Goal: Information Seeking & Learning: Learn about a topic

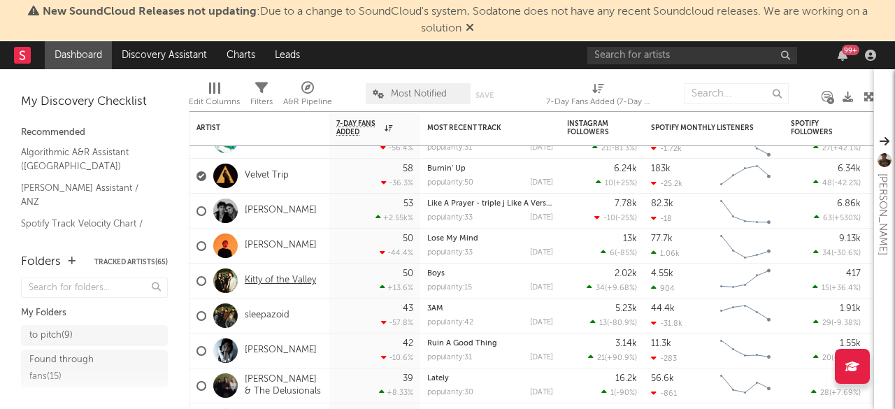
click at [278, 280] on link "Kitty of the Valley" at bounding box center [280, 281] width 71 height 12
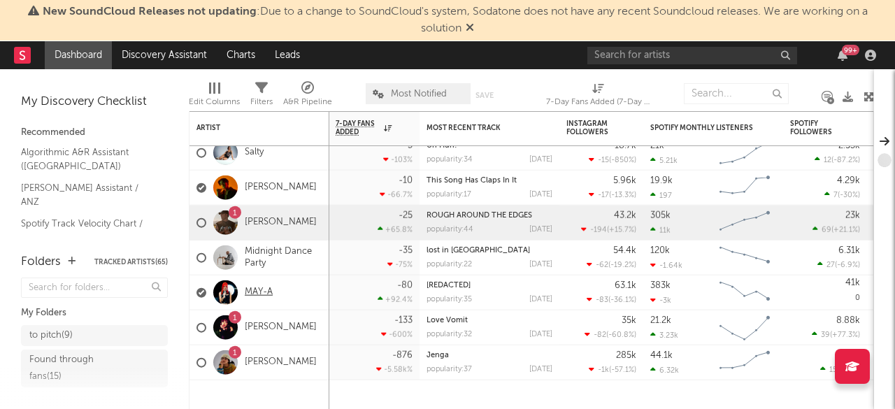
click at [262, 295] on link "MAY-A" at bounding box center [259, 293] width 28 height 12
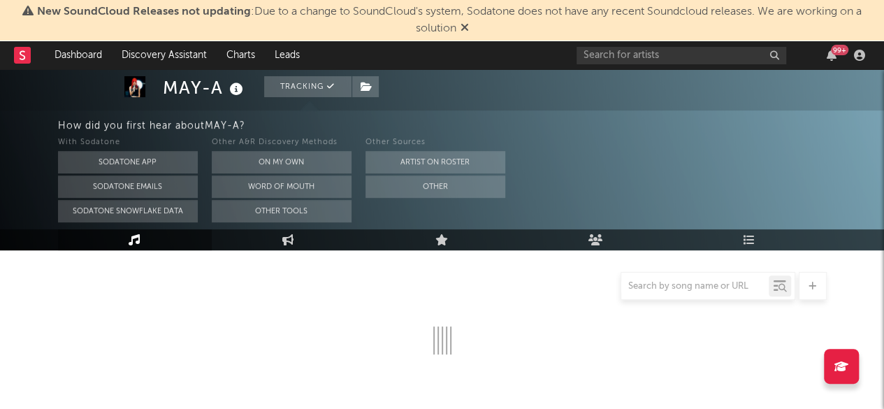
scroll to position [194, 0]
select select "6m"
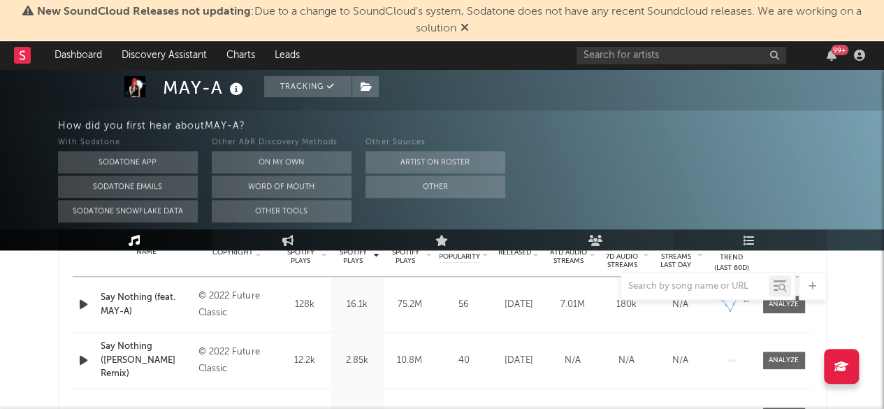
click at [776, 241] on link "Playlists/Charts" at bounding box center [750, 239] width 154 height 21
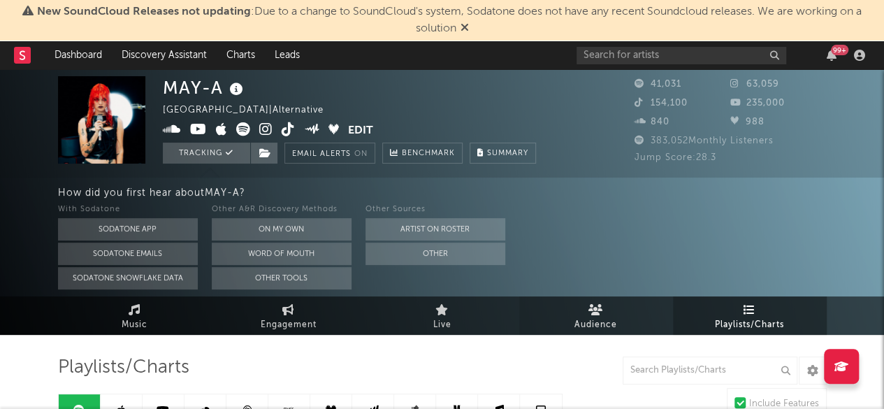
click at [608, 331] on span "Audience" at bounding box center [595, 325] width 43 height 17
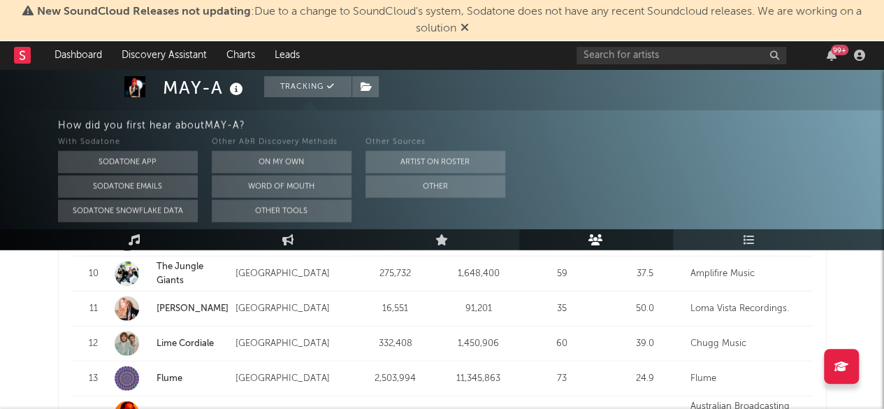
scroll to position [1727, 0]
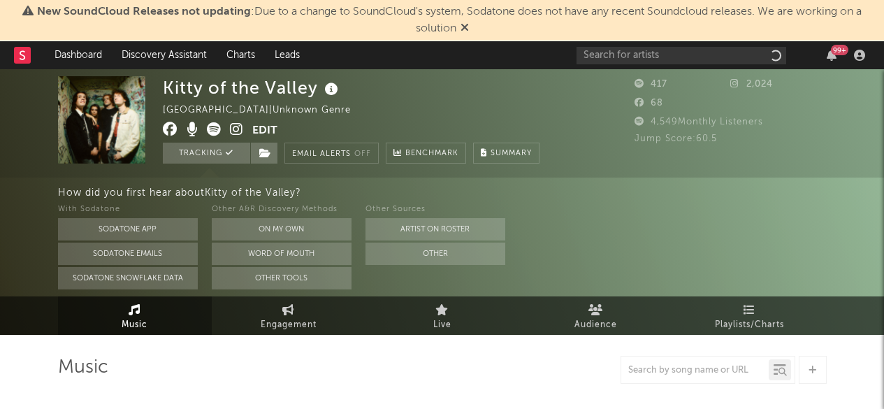
select select "1w"
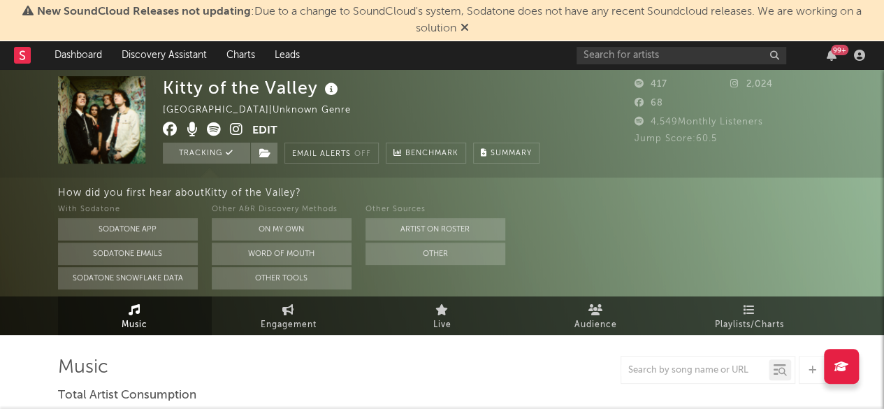
click at [215, 129] on icon at bounding box center [214, 129] width 14 height 14
click at [630, 59] on input "text" at bounding box center [682, 55] width 210 height 17
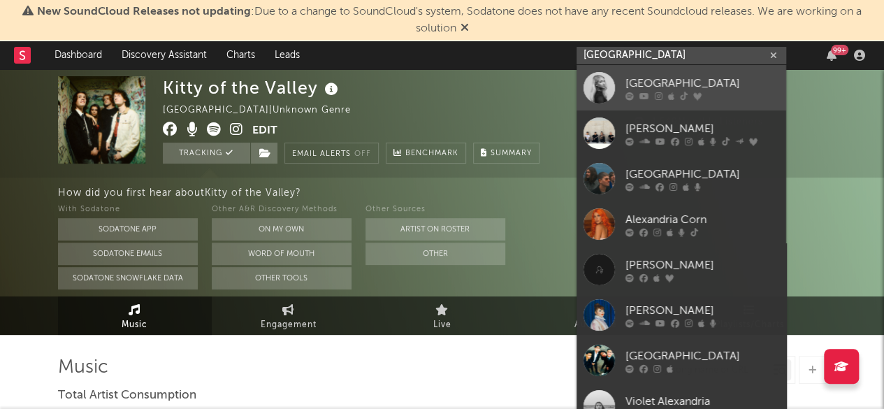
type input "alexandria"
click at [639, 88] on div "Alexandria" at bounding box center [702, 83] width 154 height 17
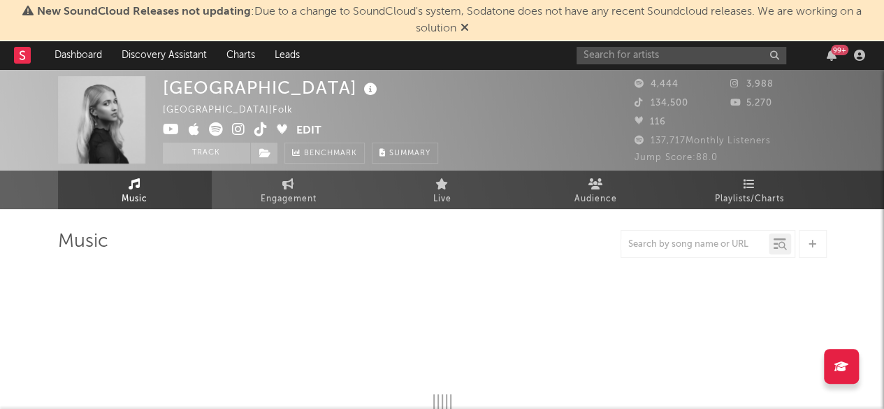
select select "1w"
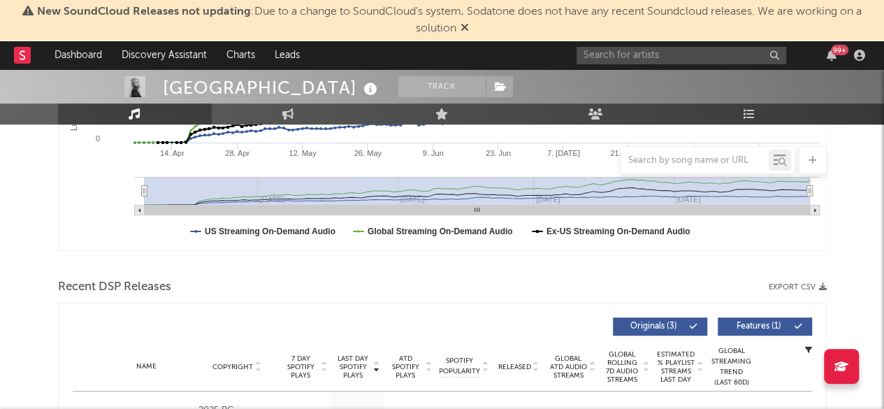
scroll to position [345, 0]
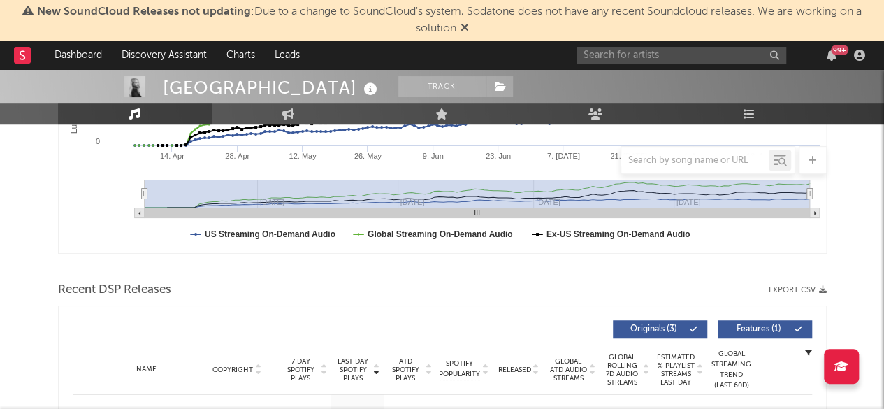
drag, startPoint x: 449, startPoint y: 266, endPoint x: 370, endPoint y: 275, distance: 80.1
click at [370, 275] on div at bounding box center [442, 267] width 769 height 21
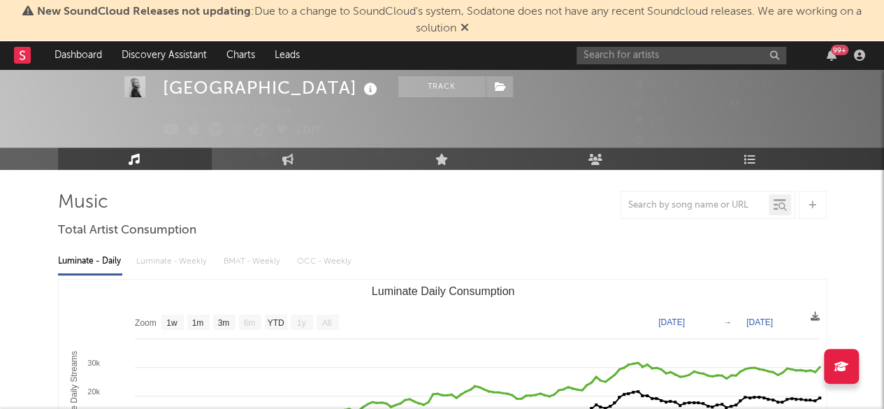
scroll to position [0, 0]
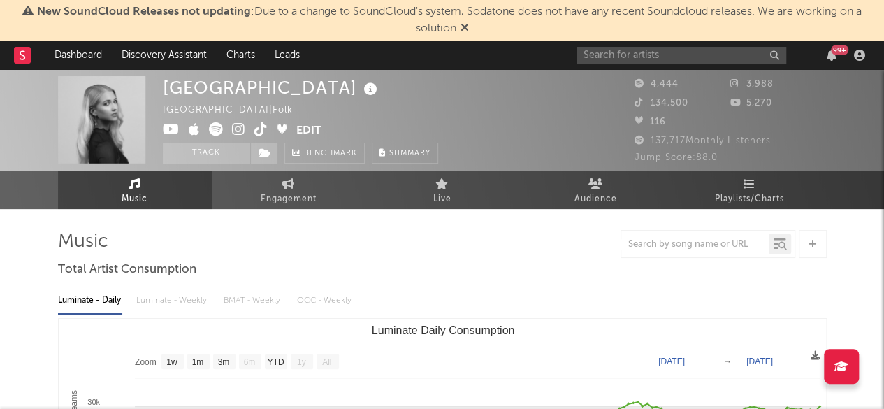
click at [261, 131] on icon at bounding box center [260, 129] width 13 height 14
